Goal: Information Seeking & Learning: Learn about a topic

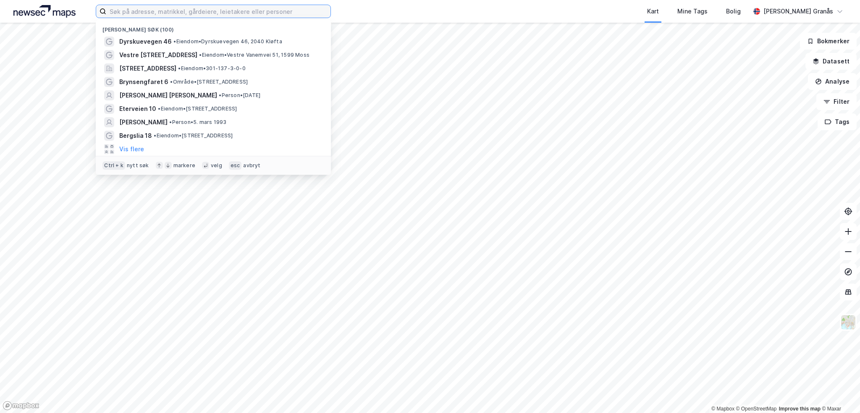
click at [210, 10] on input at bounding box center [218, 11] width 224 height 13
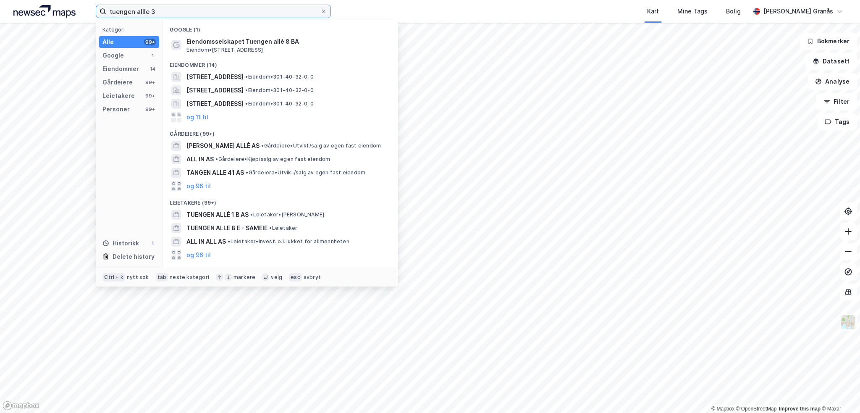
type input "tuengen allle 3"
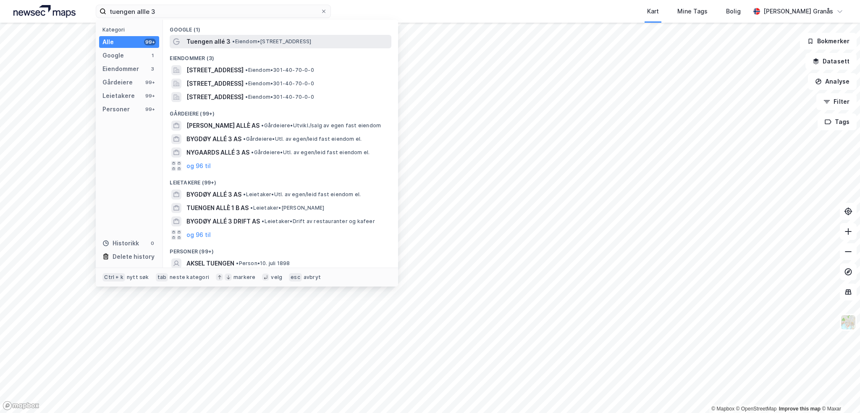
click at [242, 45] on div "Tuengen allé 3 • Eiendom • [STREET_ADDRESS]" at bounding box center [287, 42] width 203 height 10
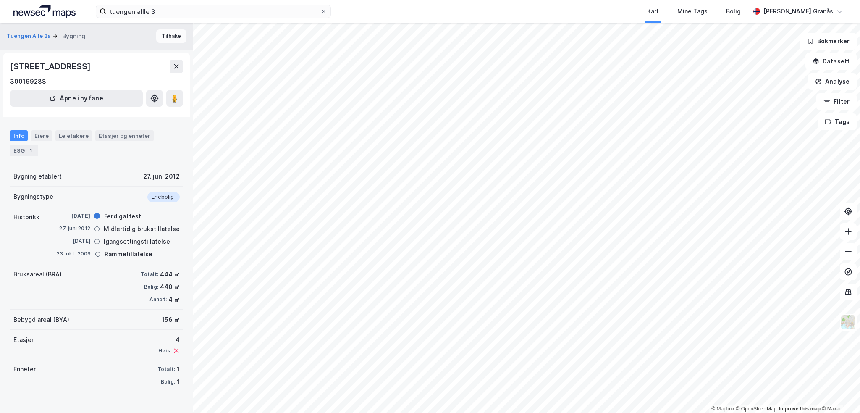
click at [173, 35] on button "Tilbake" at bounding box center [171, 35] width 30 height 13
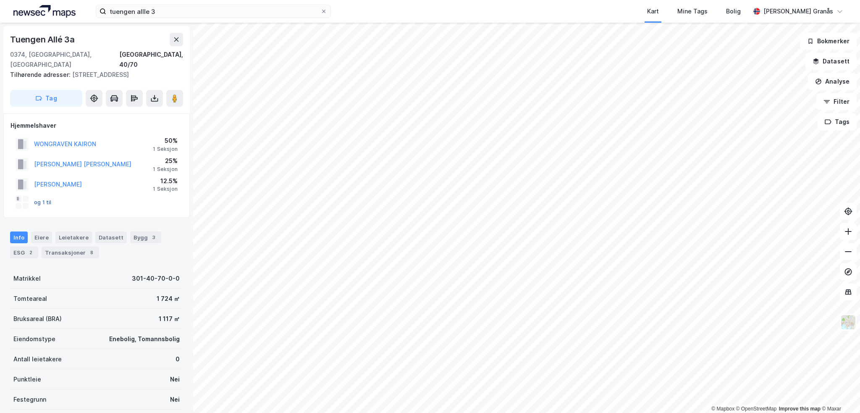
click at [0, 0] on button "og 1 til" at bounding box center [0, 0] width 0 height 0
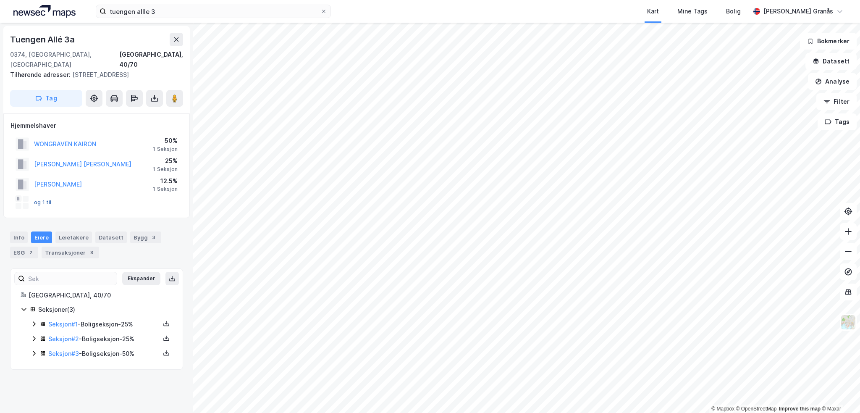
click at [0, 0] on button "og 1 til" at bounding box center [0, 0] width 0 height 0
